Goal: Task Accomplishment & Management: Manage account settings

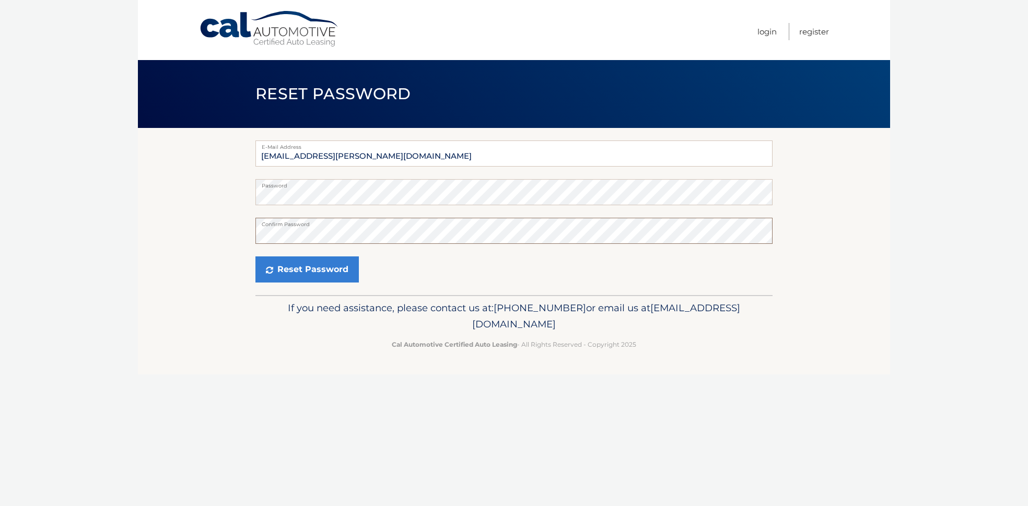
click at [256, 257] on button "Reset Password" at bounding box center [307, 270] width 103 height 26
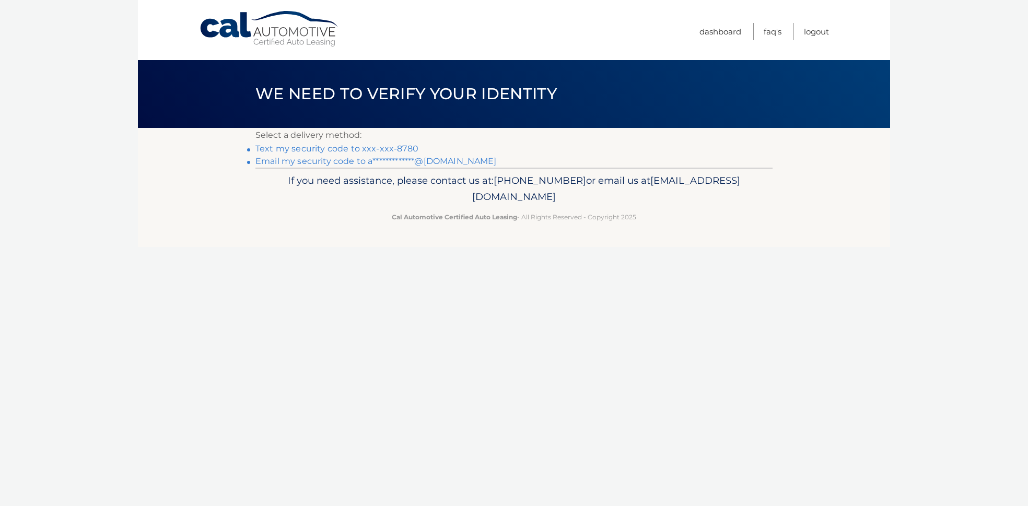
click at [339, 162] on link "**********" at bounding box center [376, 161] width 241 height 10
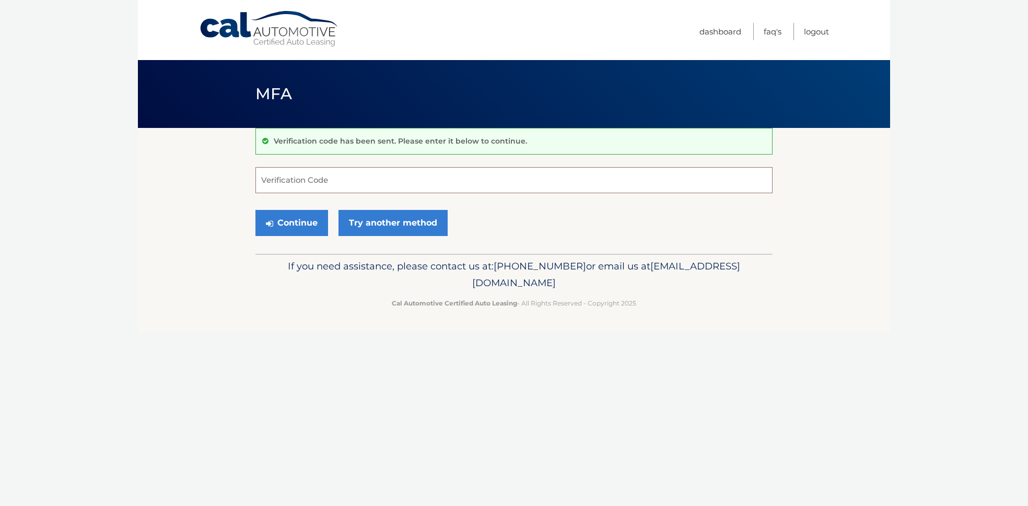
click at [412, 189] on input "Verification Code" at bounding box center [514, 180] width 517 height 26
type input "718950"
click at [299, 228] on button "Continue" at bounding box center [292, 223] width 73 height 26
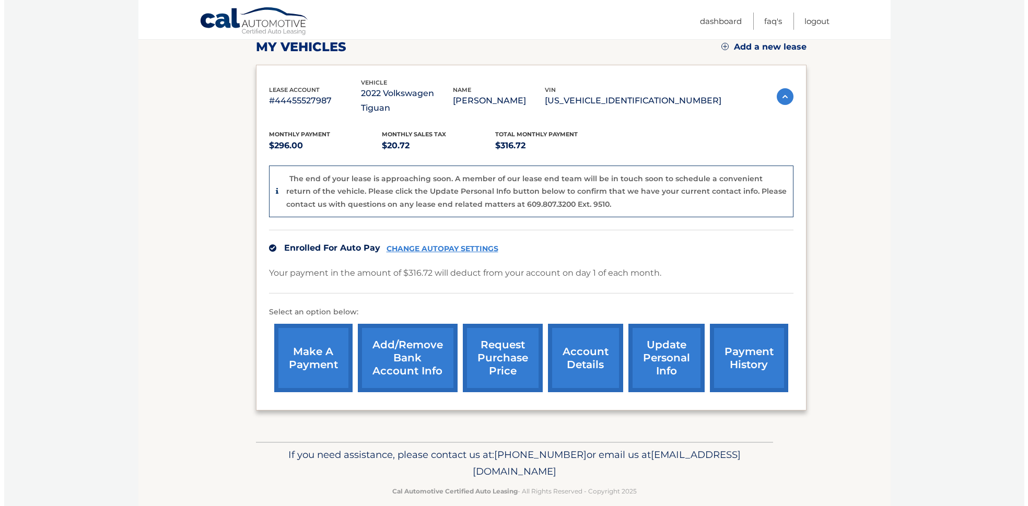
scroll to position [152, 0]
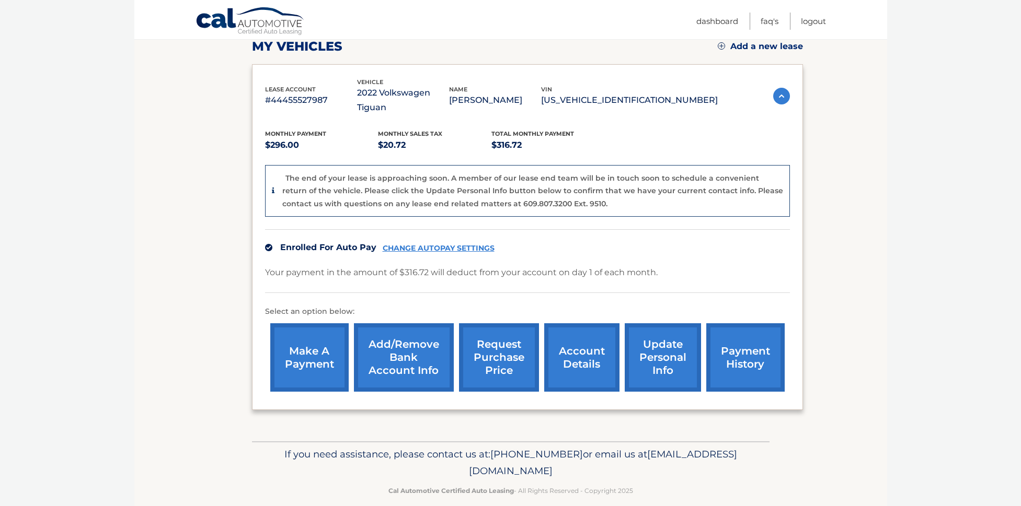
click at [505, 352] on link "request purchase price" at bounding box center [499, 357] width 80 height 68
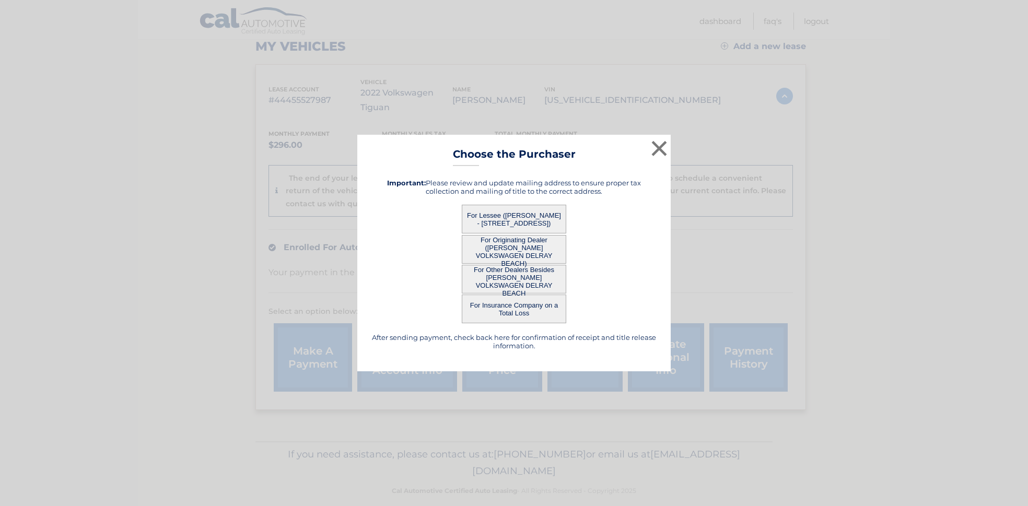
click at [491, 220] on button "For Lessee (AMBER WIDRICK - 910 NW 38th Terrace, , Delray Beach, FL 33445)" at bounding box center [514, 219] width 105 height 29
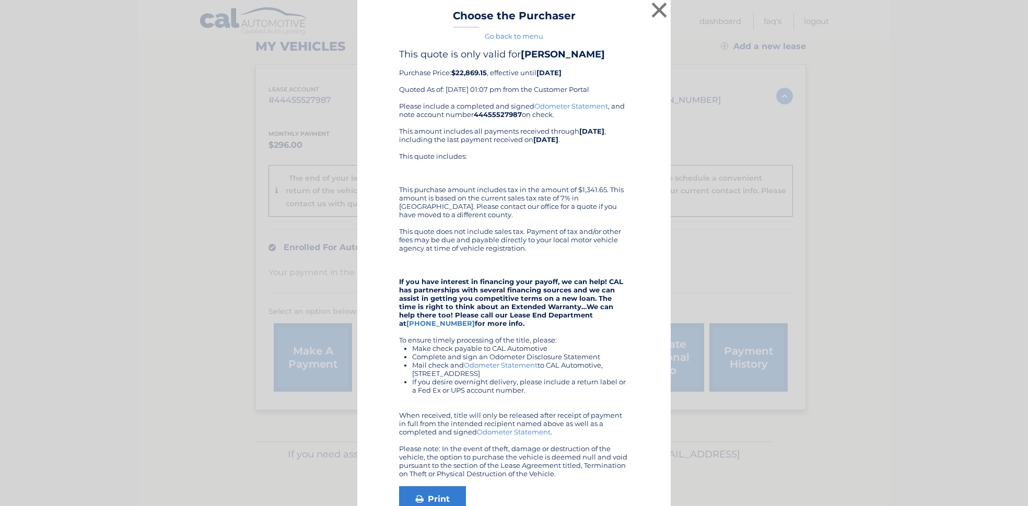
scroll to position [0, 0]
